Goal: Information Seeking & Learning: Learn about a topic

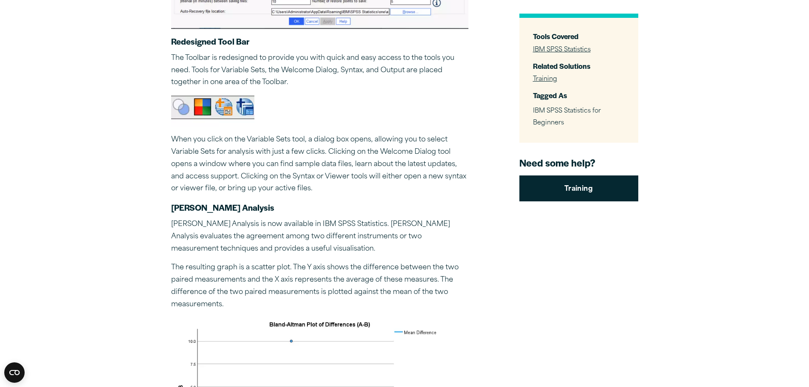
scroll to position [1104, 0]
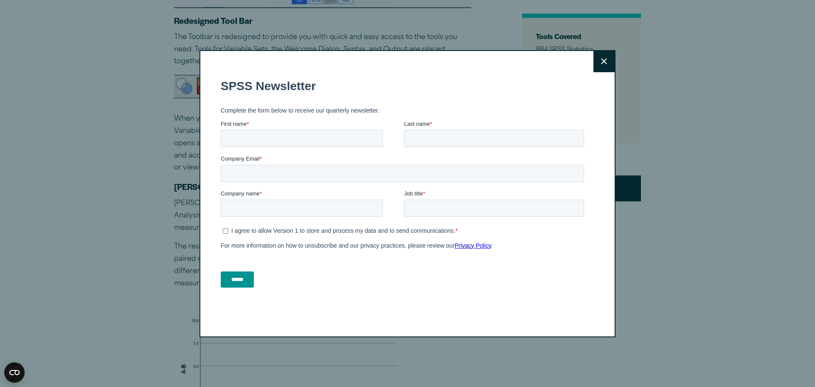
click at [602, 65] on button "Close" at bounding box center [604, 61] width 21 height 21
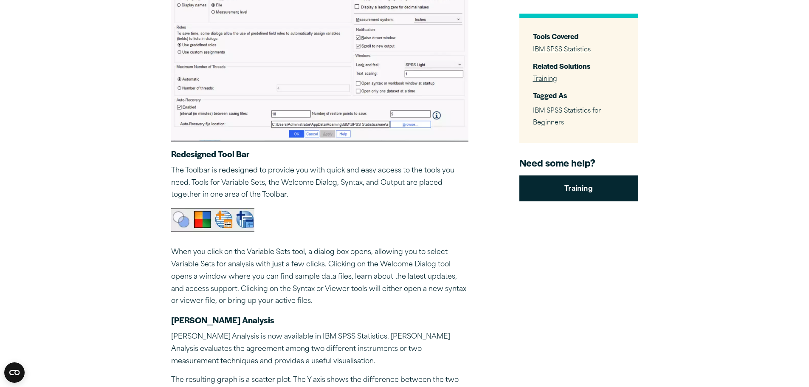
scroll to position [951, 0]
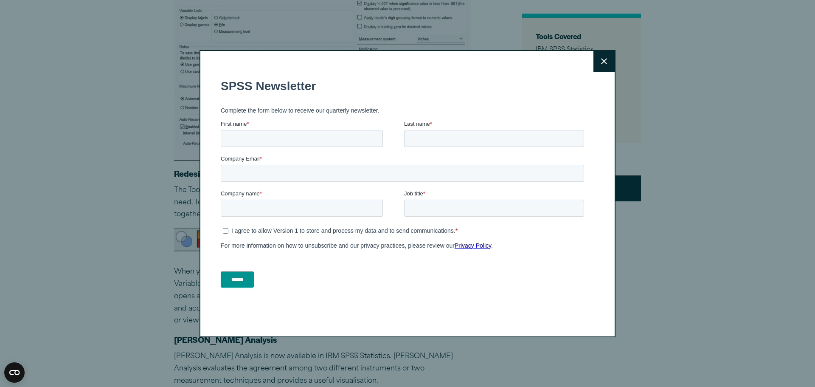
click at [601, 62] on icon at bounding box center [604, 61] width 6 height 6
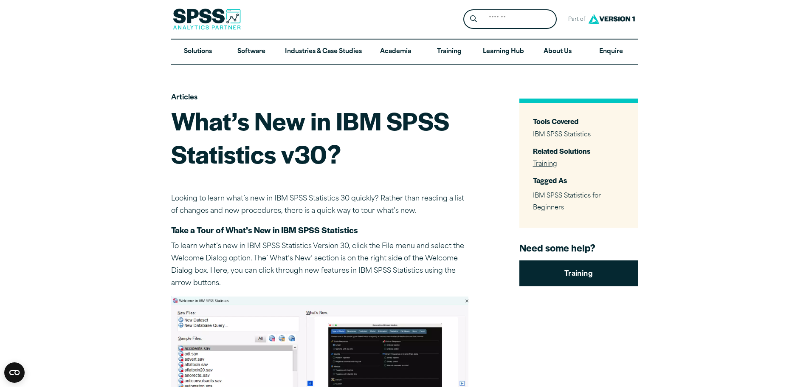
scroll to position [0, 0]
click at [258, 52] on link "Software" at bounding box center [252, 52] width 54 height 25
